Goal: Register for event/course

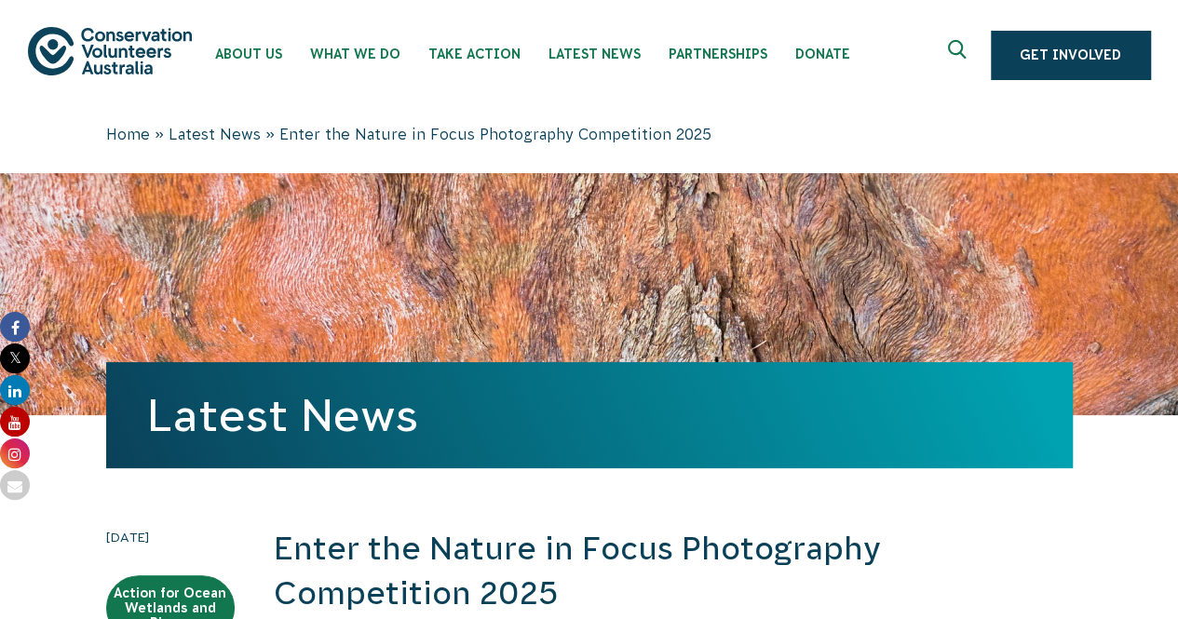
click at [145, 36] on img at bounding box center [110, 50] width 164 height 47
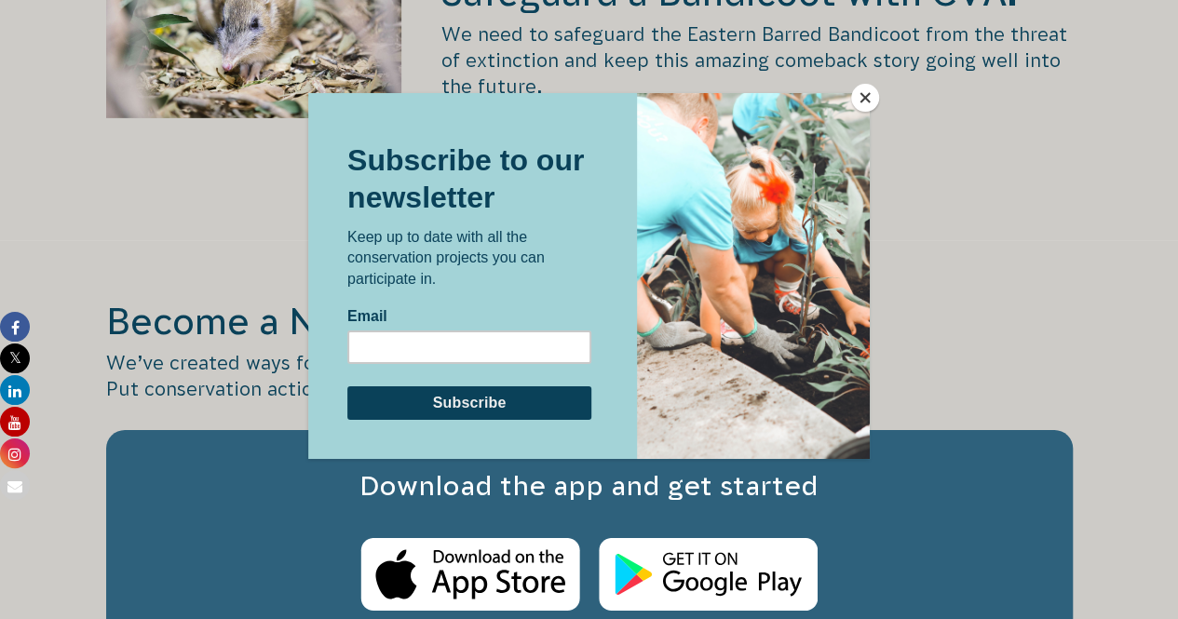
scroll to position [2980, 0]
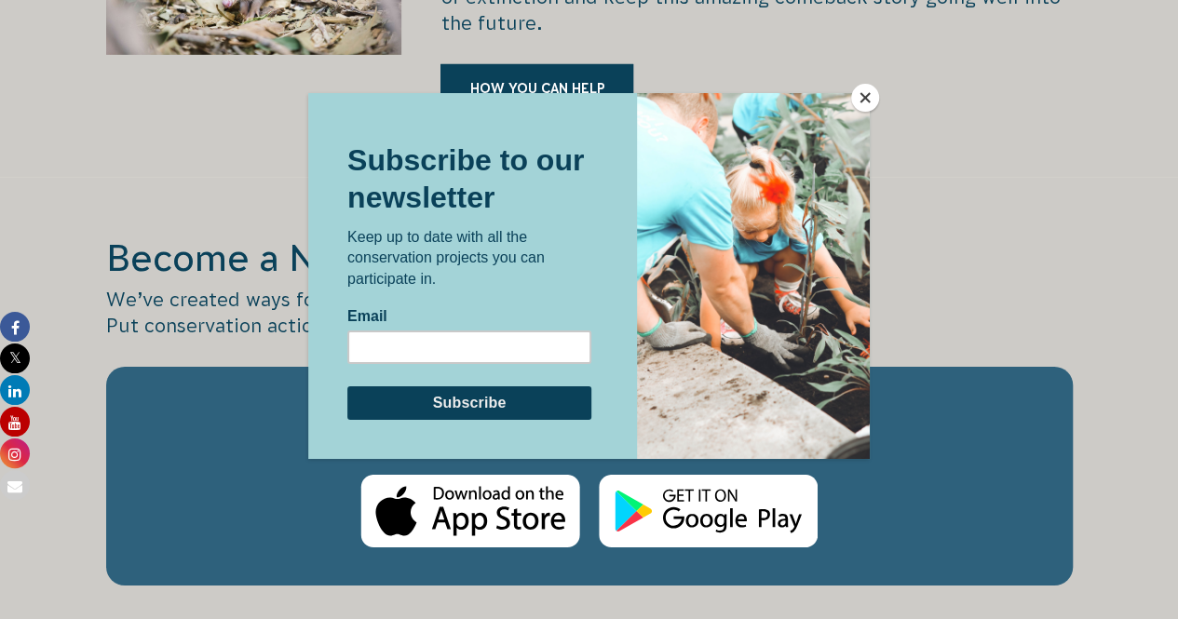
click at [870, 103] on button "Close" at bounding box center [865, 98] width 28 height 28
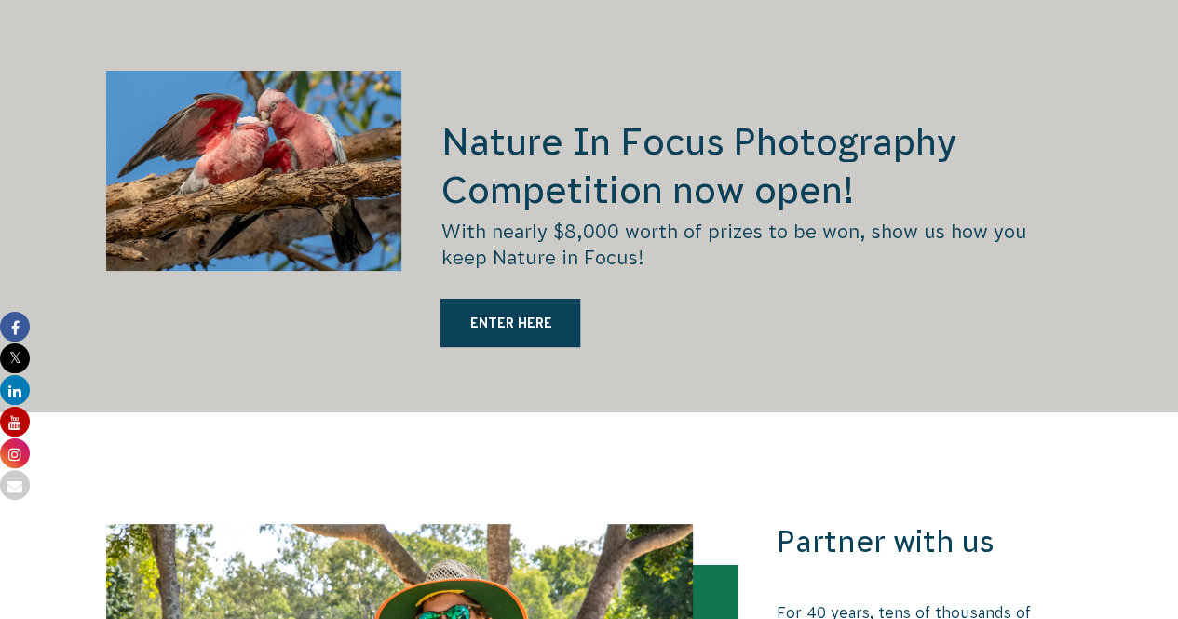
scroll to position [3632, 0]
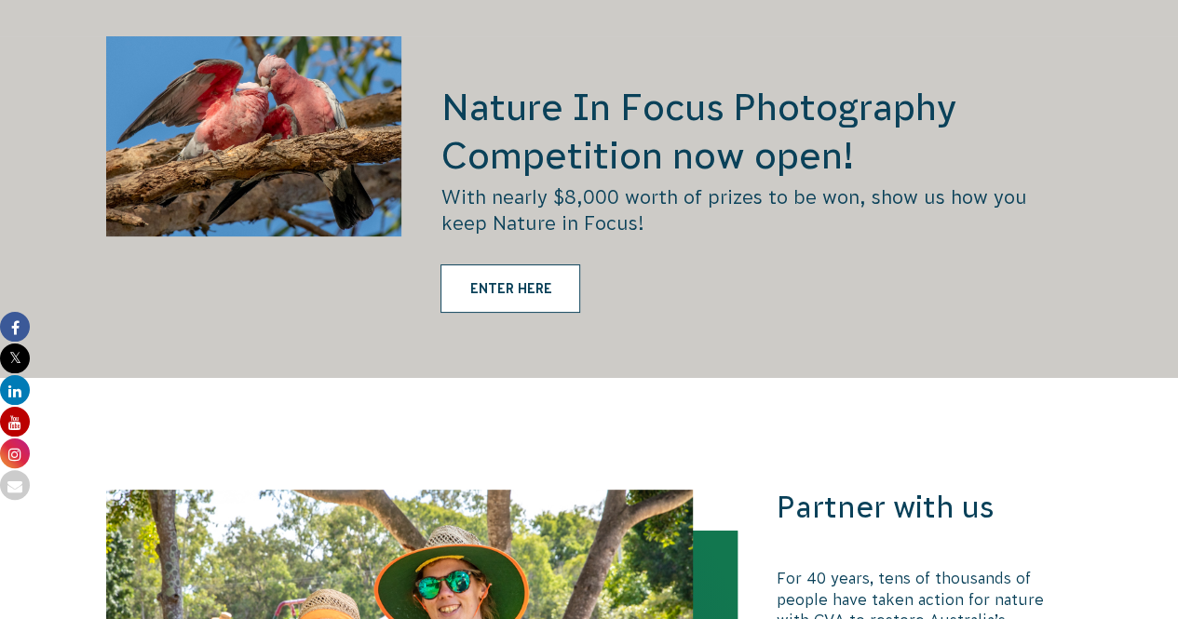
click at [562, 264] on link "ENTER HERE" at bounding box center [511, 288] width 140 height 48
